Goal: Task Accomplishment & Management: Use online tool/utility

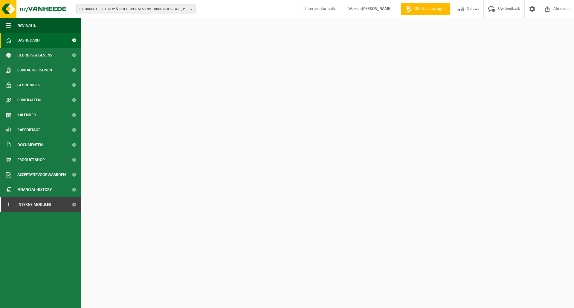
click at [141, 10] on span "01-000001 - VILLEROY & BOCH WELLNESS NV - 8800 ROESELARE, POPULIERSTRAAT 1" at bounding box center [134, 9] width 108 height 9
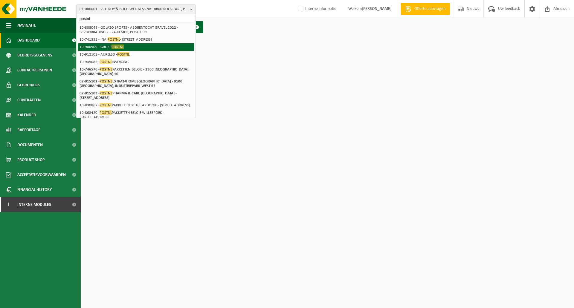
type input "postnl"
click at [121, 47] on span "POSTNL" at bounding box center [118, 47] width 12 height 4
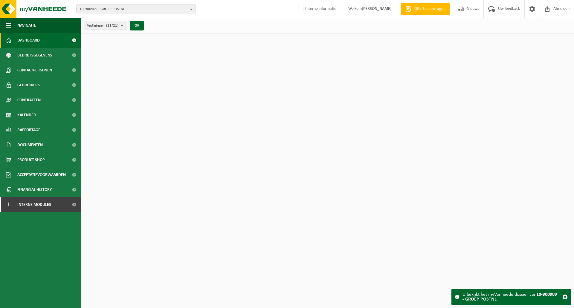
click at [159, 8] on span "10-900909 - GROEP POSTNL" at bounding box center [134, 9] width 108 height 9
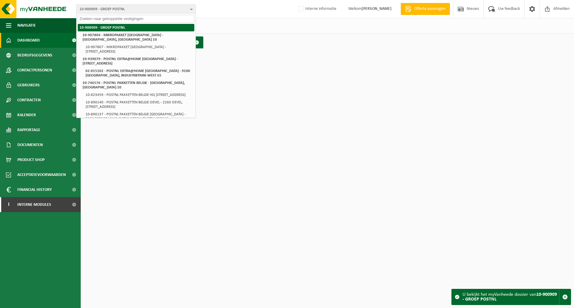
click at [117, 28] on li "10-900909 - GROEP POSTNL" at bounding box center [136, 27] width 117 height 7
click at [264, 24] on div "Vestigingen (21/21) Alles selecteren Alles deselecteren Actieve selecteren GROE…" at bounding box center [327, 26] width 493 height 16
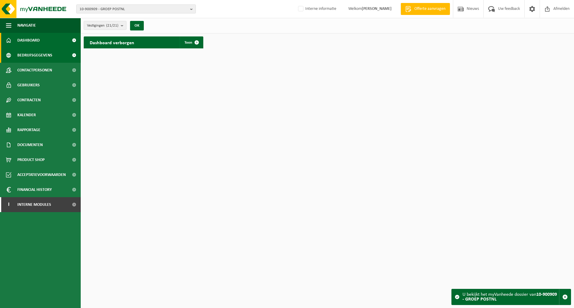
click at [38, 59] on span "Bedrijfsgegevens" at bounding box center [34, 55] width 35 height 15
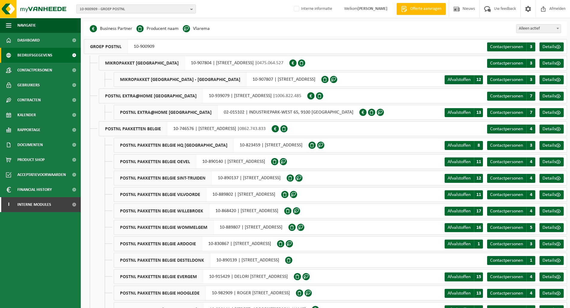
click at [250, 32] on div "Business Partner Producent naam Treatment Center Data Center Gearchiveerd Vlare…" at bounding box center [325, 28] width 483 height 15
click at [260, 28] on div "Business Partner Producent naam Treatment Center Data Center Gearchiveerd Vlare…" at bounding box center [325, 28] width 483 height 15
click at [255, 32] on div "Business Partner Producent naam Treatment Center Data Center Gearchiveerd Vlare…" at bounding box center [325, 28] width 483 height 15
click at [256, 29] on div "Business Partner Producent naam Treatment Center Data Center Gearchiveerd Vlare…" at bounding box center [325, 28] width 483 height 15
drag, startPoint x: 255, startPoint y: 36, endPoint x: 259, endPoint y: 33, distance: 4.2
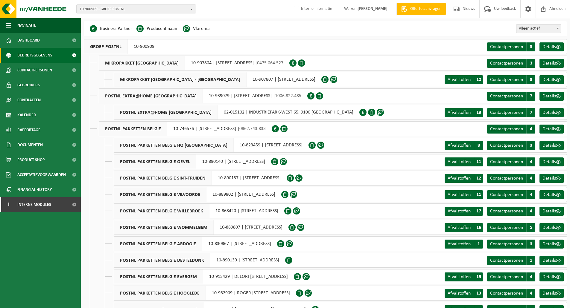
click at [255, 36] on div "Even geduld. Door de grote hoeveelheid gegevens duurt het laden even. Business …" at bounding box center [325, 205] width 489 height 368
click at [22, 129] on span "Rapportage" at bounding box center [28, 130] width 23 height 15
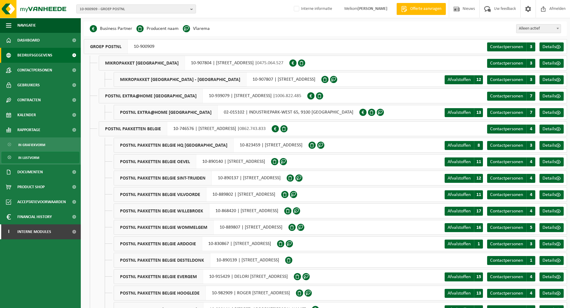
click at [32, 158] on span "In lijstvorm" at bounding box center [28, 157] width 21 height 11
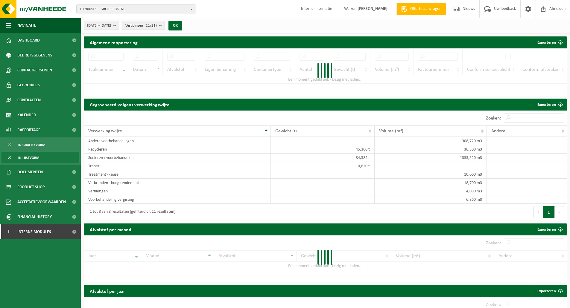
click at [271, 30] on div "2025-03-01 - 2025-08-11 Huidige maand Vorige maand Laatste 6 maanden Huidig jaa…" at bounding box center [325, 26] width 489 height 16
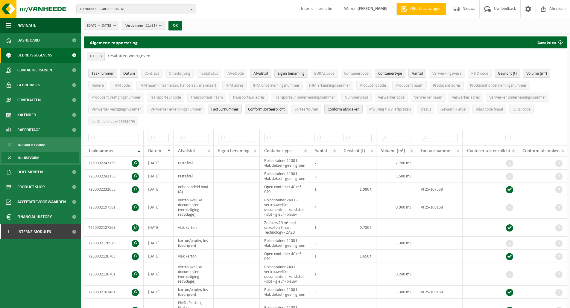
click at [39, 56] on span "Bedrijfsgegevens" at bounding box center [34, 55] width 35 height 15
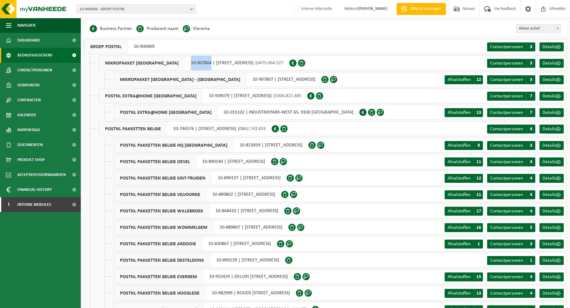
drag, startPoint x: 169, startPoint y: 63, endPoint x: 187, endPoint y: 66, distance: 18.2
click at [187, 66] on div "MIKROPAKKET [GEOGRAPHIC_DATA] 10-907804 | [STREET_ADDRESS] | 0475.064.527" at bounding box center [194, 63] width 190 height 15
copy div "10-907804"
drag, startPoint x: 206, startPoint y: 96, endPoint x: 184, endPoint y: 96, distance: 21.5
click at [184, 96] on div "POSTNL EXTRA@HOME BELGIUM 10-939079 | BREMHEIDELAAN 10, 2300 TURNHOUT | 1006.82…" at bounding box center [203, 95] width 208 height 15
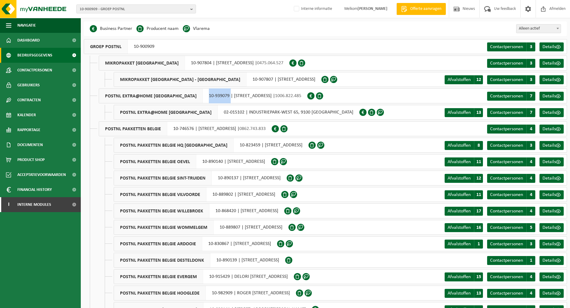
copy div "10-939079"
click at [234, 120] on div "POSTNL EXTRA@HOME BELGIUM 02-015102 | INDUSTRIEPARK-WEST 65, 9100 SINT-NIKLAAS" at bounding box center [236, 112] width 245 height 15
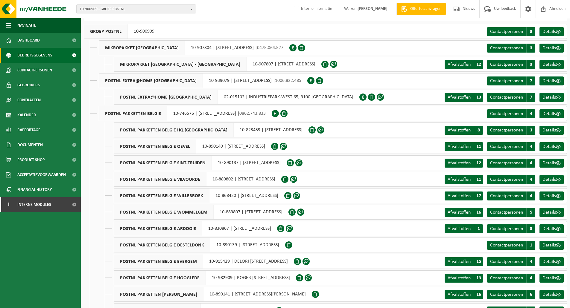
scroll to position [30, 0]
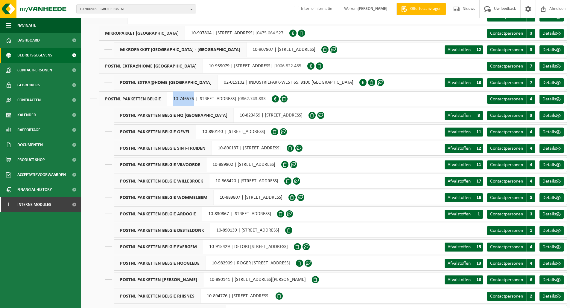
drag, startPoint x: 189, startPoint y: 98, endPoint x: 172, endPoint y: 98, distance: 17.0
click at [172, 98] on div "POSTNL PAKKETTEN BELGIE 10-746576 | BREMHEIDELAAN 10, 2300 TURNHOUT | 0862.743.…" at bounding box center [185, 98] width 173 height 15
copy div "10-746576"
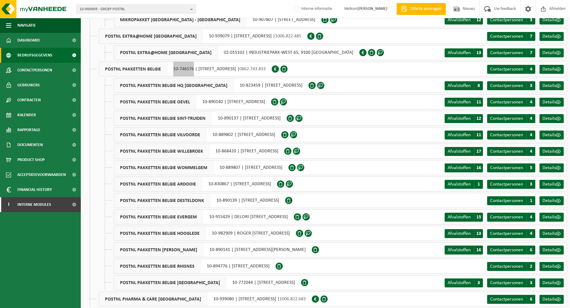
scroll to position [84, 0]
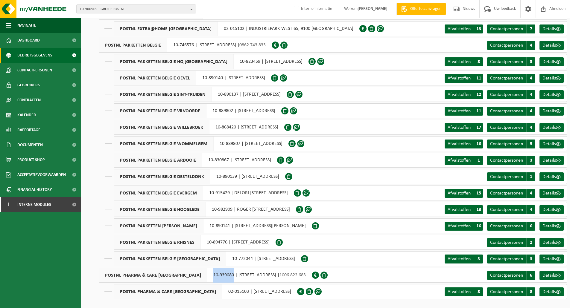
drag, startPoint x: 208, startPoint y: 276, endPoint x: 188, endPoint y: 278, distance: 20.1
click at [188, 278] on div "POSTNL PHARMA & CARE BELGIUM 10-939080 | BREMHEIDELAAN 10, 2300 TURNHOUT | 1006…" at bounding box center [205, 275] width 213 height 15
copy div "10-939080"
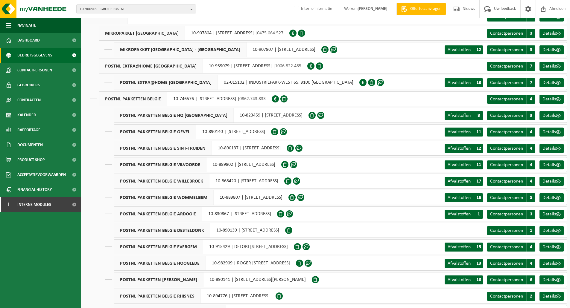
drag, startPoint x: 192, startPoint y: 110, endPoint x: 218, endPoint y: 113, distance: 26.4
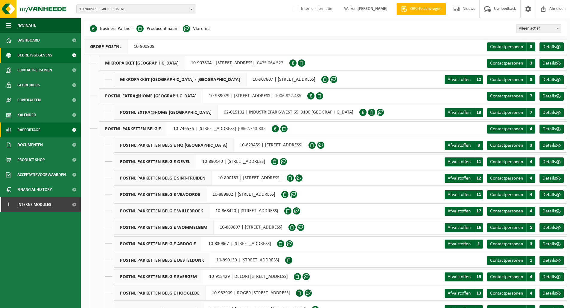
click at [31, 129] on span "Rapportage" at bounding box center [28, 130] width 23 height 15
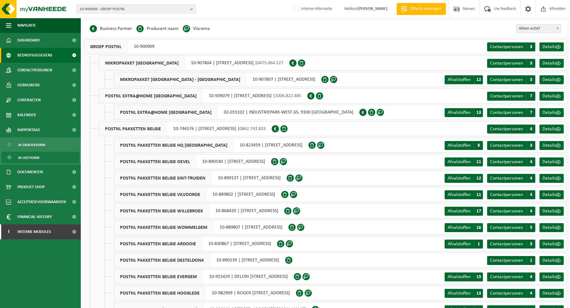
click at [33, 158] on span "In lijstvorm" at bounding box center [28, 157] width 21 height 11
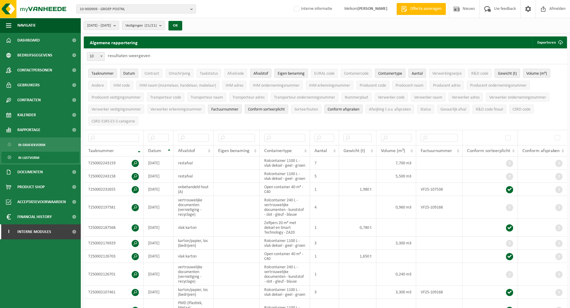
click at [279, 120] on ul "Taaknummer Datum Contract Omschrijving Taakstatus Afvalcode Afvalstof Eigen ben…" at bounding box center [325, 97] width 483 height 66
click at [178, 119] on ul "Taaknummer Datum Contract Omschrijving Taakstatus Afvalcode Afvalstof Eigen ben…" at bounding box center [325, 97] width 483 height 66
click at [551, 42] on button "Exporteren" at bounding box center [549, 42] width 34 height 12
click at [537, 65] on link "Alle beschikbare kolommen" at bounding box center [539, 66] width 54 height 12
drag, startPoint x: 296, startPoint y: 51, endPoint x: 210, endPoint y: 49, distance: 85.5
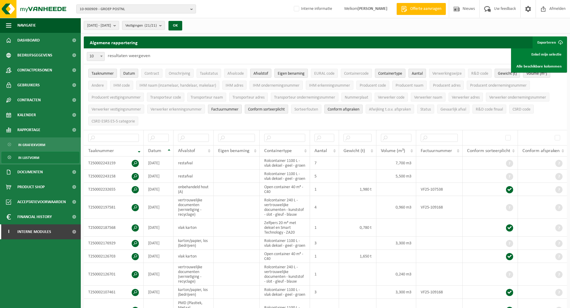
click at [296, 51] on div "10 25 50 100 10 resultaten weergeven" at bounding box center [325, 56] width 483 height 16
click at [109, 25] on span "[DATE] - [DATE]" at bounding box center [99, 25] width 24 height 9
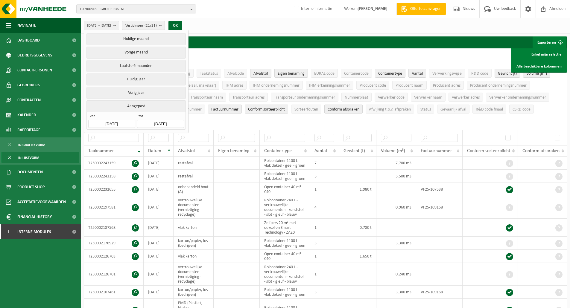
click at [114, 123] on input "[DATE]" at bounding box center [111, 124] width 47 height 8
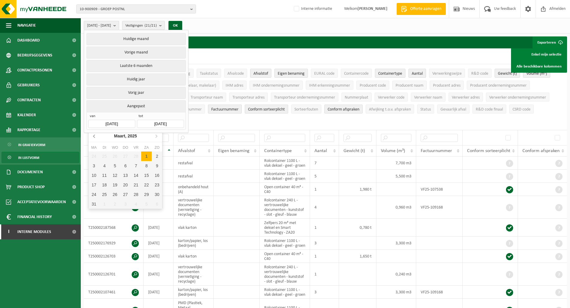
click at [94, 136] on icon at bounding box center [93, 136] width 1 height 3
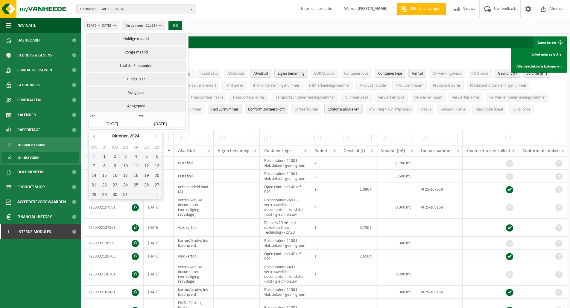
click at [94, 136] on icon at bounding box center [93, 136] width 1 height 3
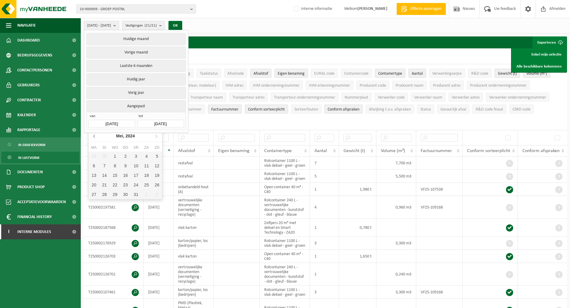
click at [94, 136] on icon at bounding box center [93, 136] width 1 height 3
click at [95, 156] on div "1" at bounding box center [93, 157] width 10 height 10
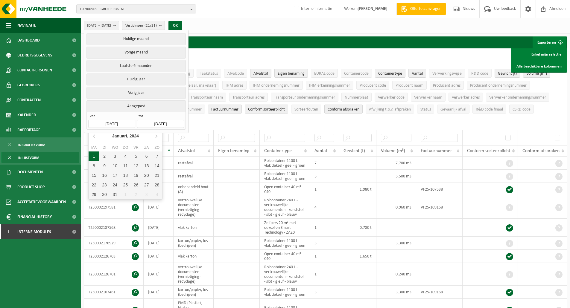
type input "[DATE]"
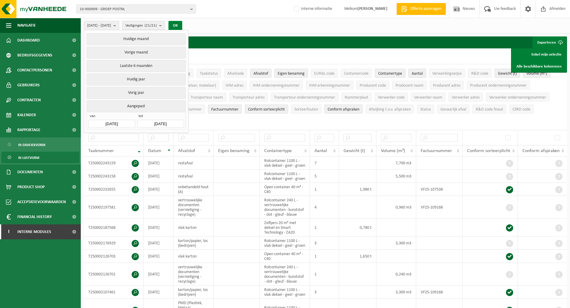
click at [182, 24] on button "OK" at bounding box center [175, 26] width 14 height 10
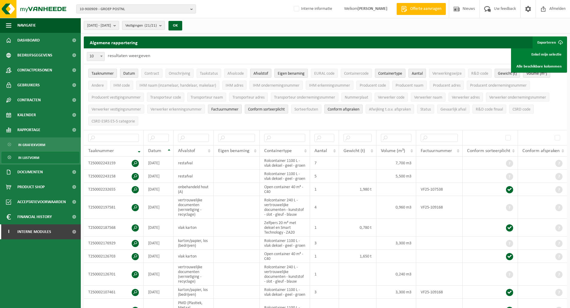
click at [380, 51] on div "10 25 50 100 10 resultaten weergeven" at bounding box center [325, 56] width 483 height 16
click at [542, 66] on link "Alle beschikbare kolommen" at bounding box center [539, 66] width 54 height 12
